Goal: Transaction & Acquisition: Purchase product/service

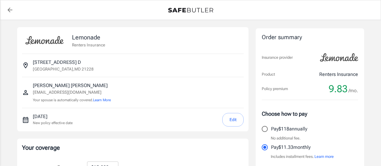
select select "15000"
select select "500"
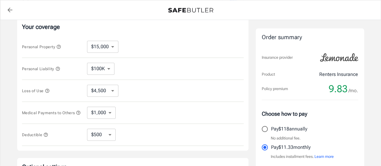
scroll to position [116, 0]
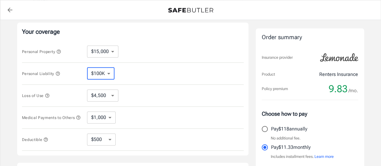
click at [108, 71] on select "$100K $200K $300K $400K $500K" at bounding box center [100, 73] width 27 height 12
click at [129, 73] on div "Personal Liability $100K $200K $300K $400K $500K ​" at bounding box center [133, 74] width 222 height 22
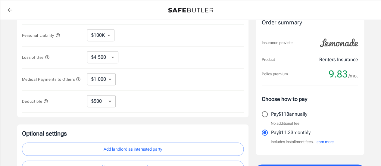
scroll to position [160, 0]
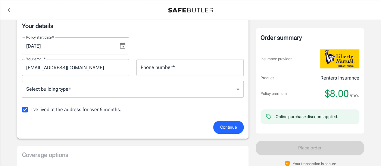
scroll to position [102, 0]
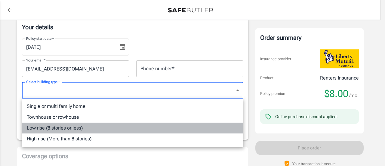
click at [70, 128] on li "Low rise (8 stories or less)" at bounding box center [133, 128] width 222 height 11
type input "lowrise"
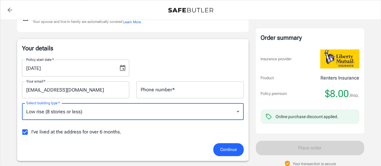
scroll to position [73, 0]
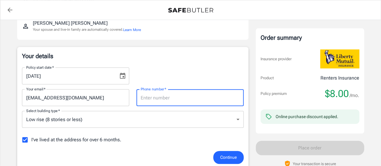
click at [164, 101] on input "Phone number   *" at bounding box center [189, 97] width 107 height 17
type input "6674331874"
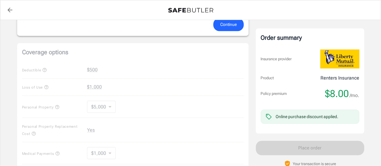
scroll to position [206, 0]
click at [227, 26] on span "Continue" at bounding box center [228, 24] width 17 height 8
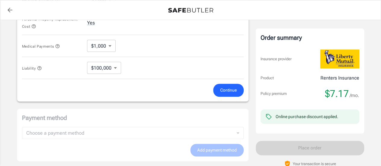
scroll to position [327, 0]
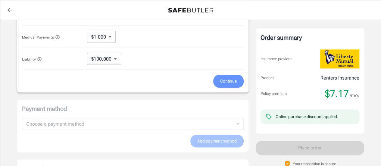
click at [229, 79] on span "Continue" at bounding box center [228, 81] width 17 height 8
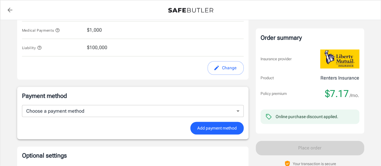
scroll to position [356, 0]
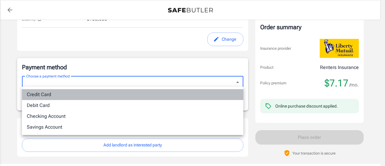
click at [91, 93] on li "Credit Card" at bounding box center [133, 94] width 222 height 11
type input "credit"
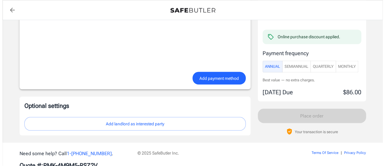
scroll to position [530, 0]
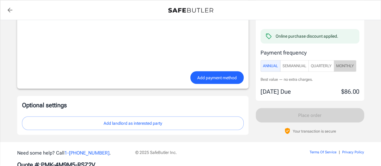
click at [348, 60] on button "Monthly" at bounding box center [345, 66] width 23 height 12
click at [350, 77] on span "Learn more" at bounding box center [340, 79] width 19 height 5
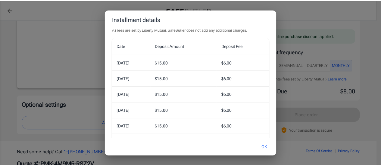
scroll to position [0, 0]
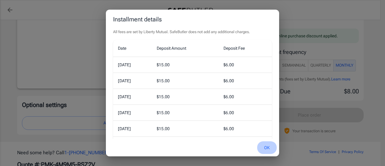
click at [268, 149] on button "OK" at bounding box center [267, 147] width 20 height 13
